Goal: Navigation & Orientation: Find specific page/section

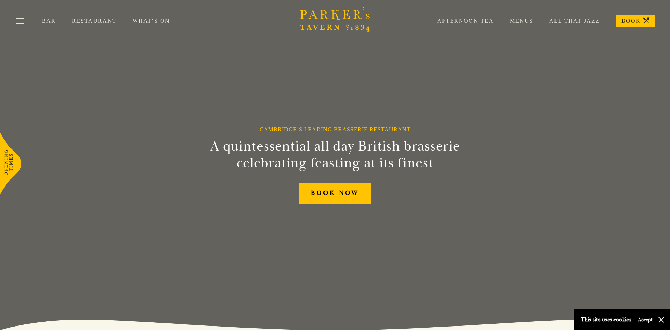
click at [526, 22] on link "Menus" at bounding box center [513, 20] width 39 height 7
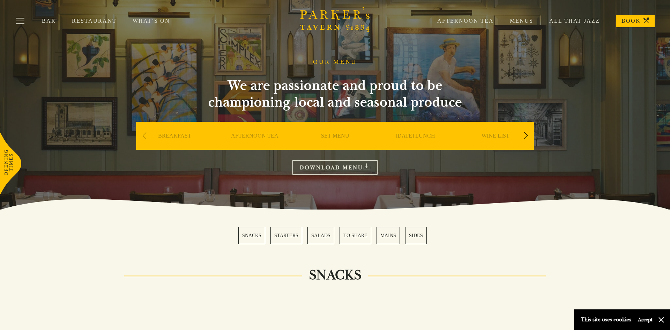
click at [83, 18] on link "Restaurant" at bounding box center [102, 20] width 61 height 7
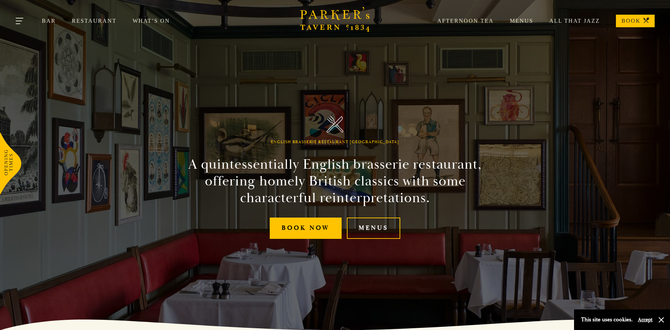
click at [22, 21] on button "Toggle navigation" at bounding box center [20, 22] width 30 height 30
